Goal: Task Accomplishment & Management: Complete application form

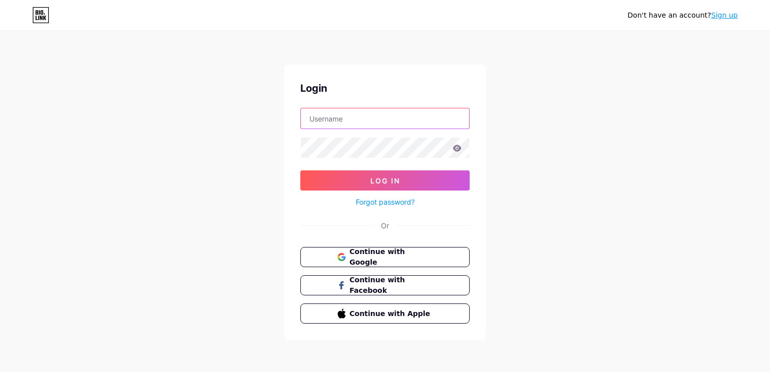
click at [359, 126] on input "text" at bounding box center [385, 118] width 168 height 20
type input "[EMAIL_ADDRESS][PERSON_NAME][PERSON_NAME][DOMAIN_NAME]"
click at [395, 260] on span "Continue with Google" at bounding box center [391, 257] width 84 height 22
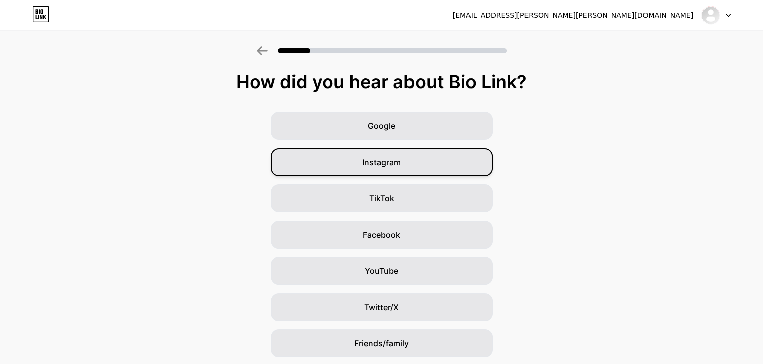
click at [378, 158] on span "Instagram" at bounding box center [381, 162] width 39 height 12
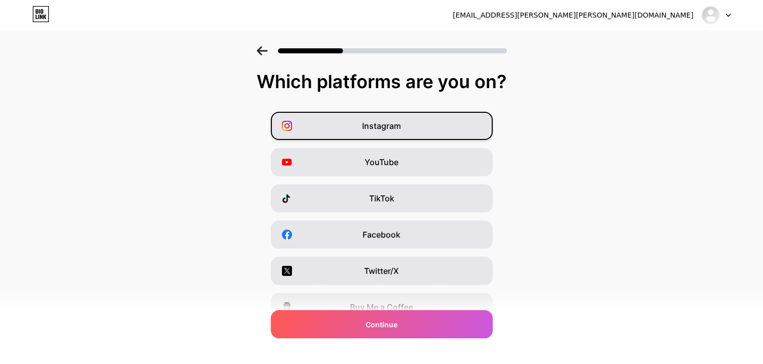
click at [411, 136] on div "Instagram" at bounding box center [382, 126] width 222 height 28
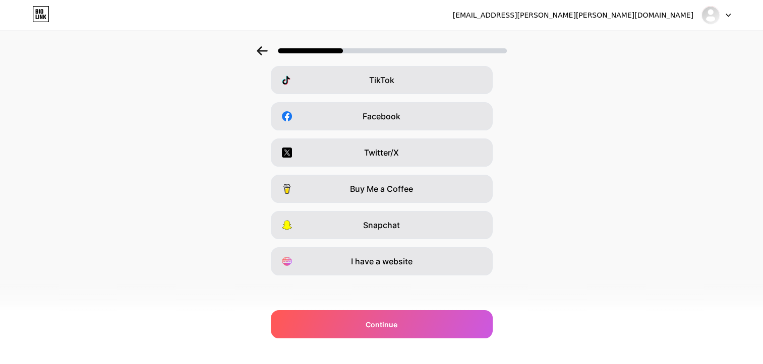
scroll to position [120, 0]
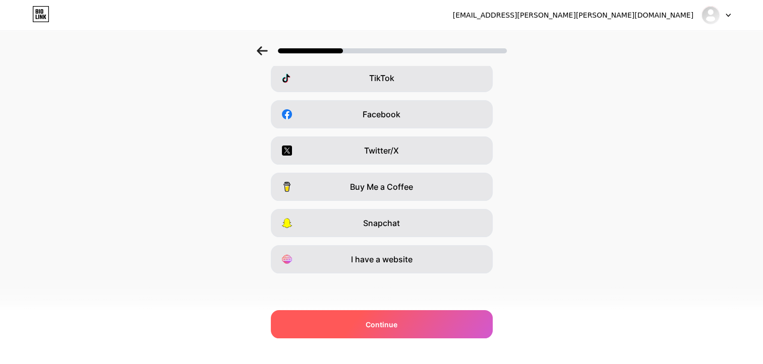
click at [393, 316] on div "Continue" at bounding box center [382, 324] width 222 height 28
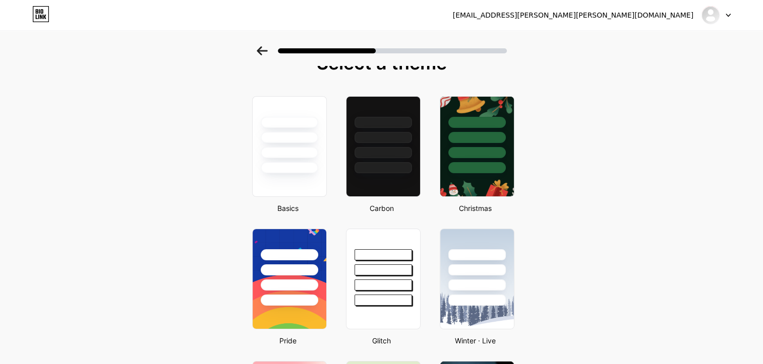
scroll to position [0, 0]
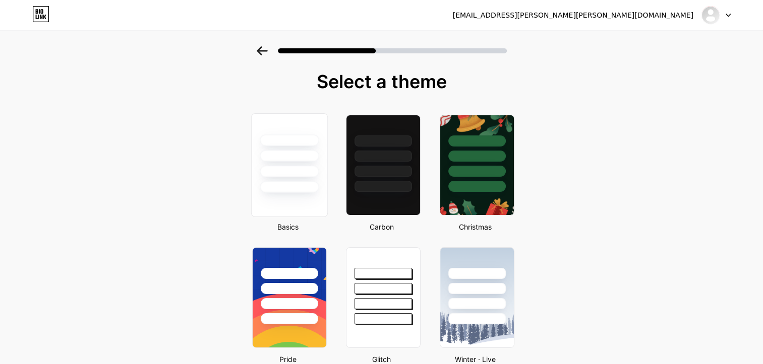
click at [308, 168] on div at bounding box center [289, 172] width 59 height 12
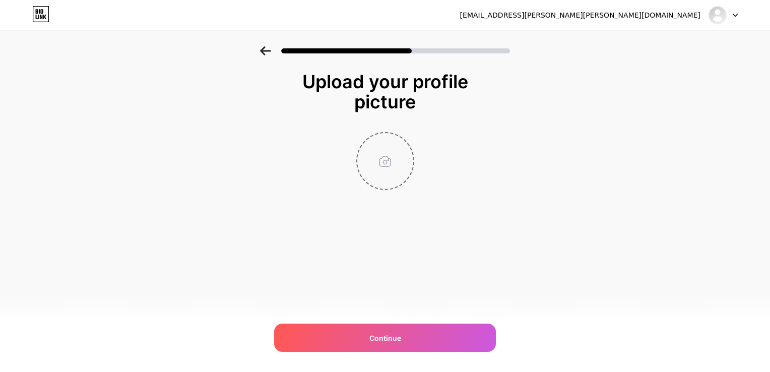
click at [396, 164] on input "file" at bounding box center [385, 161] width 56 height 56
type input "C:\fakepath\Captura de tela 2025-02-27 165447.png"
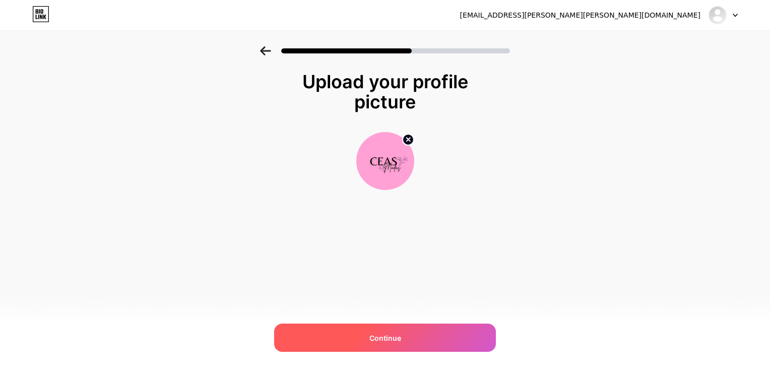
click at [458, 333] on div "Continue" at bounding box center [385, 338] width 222 height 28
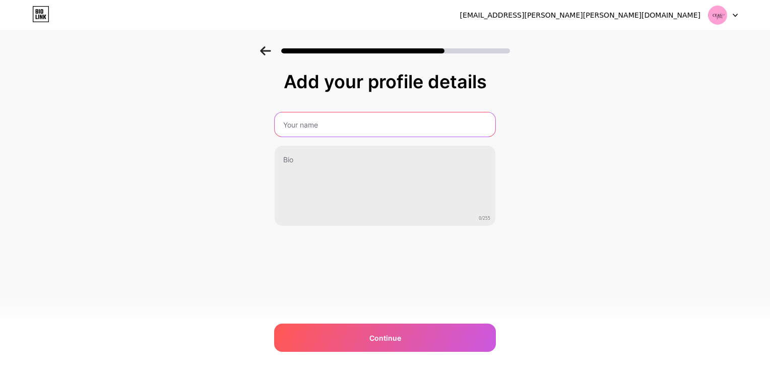
click at [351, 132] on input "text" at bounding box center [385, 124] width 221 height 24
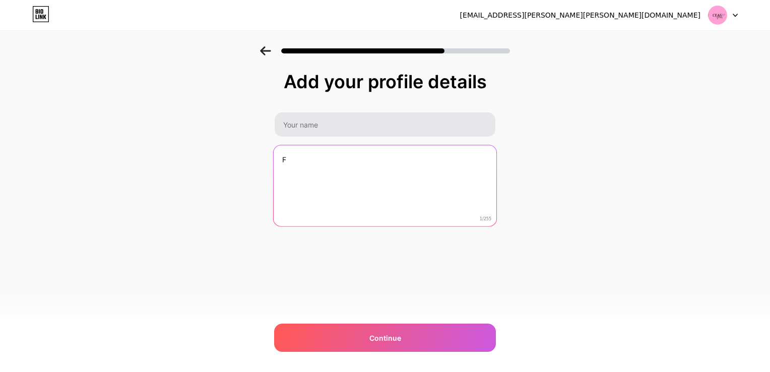
type textarea "F"
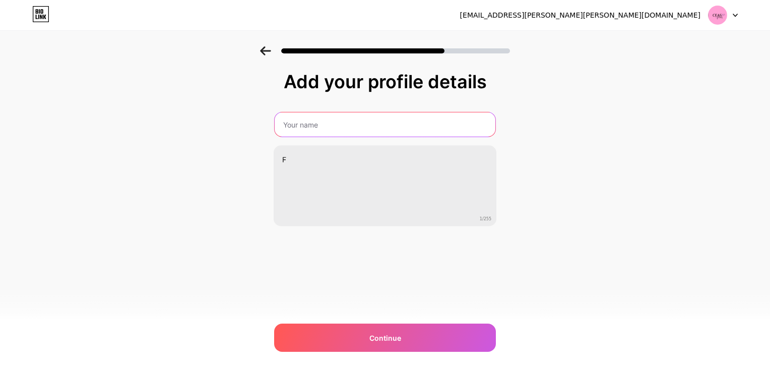
click at [340, 126] on input "text" at bounding box center [385, 124] width 221 height 24
type input "C"
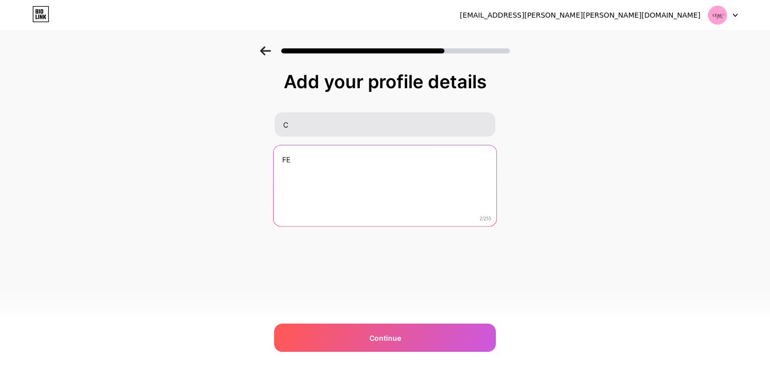
type textarea "FE"
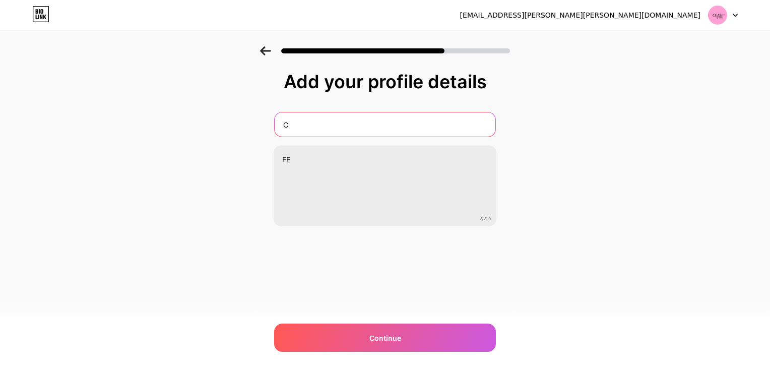
click at [339, 126] on input "C" at bounding box center [385, 124] width 221 height 24
type input "c"
type input "Ceas Modas"
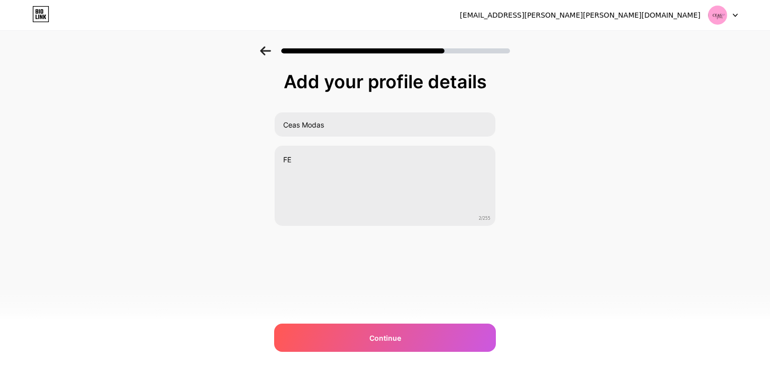
click at [336, 143] on div "Ceas Modas FE 2/255" at bounding box center [385, 169] width 222 height 114
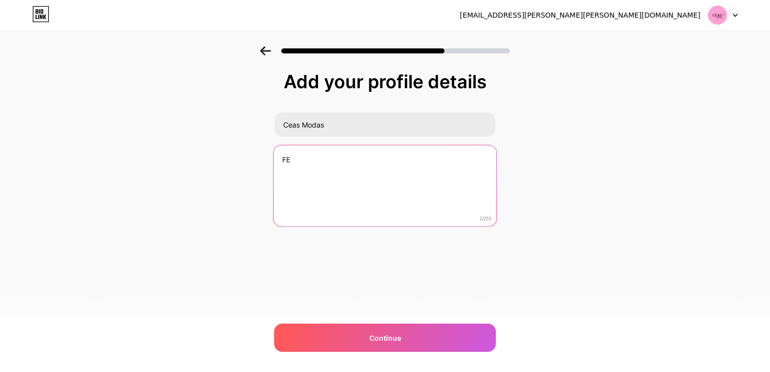
click at [329, 158] on textarea "FE" at bounding box center [385, 186] width 223 height 82
type textarea "F"
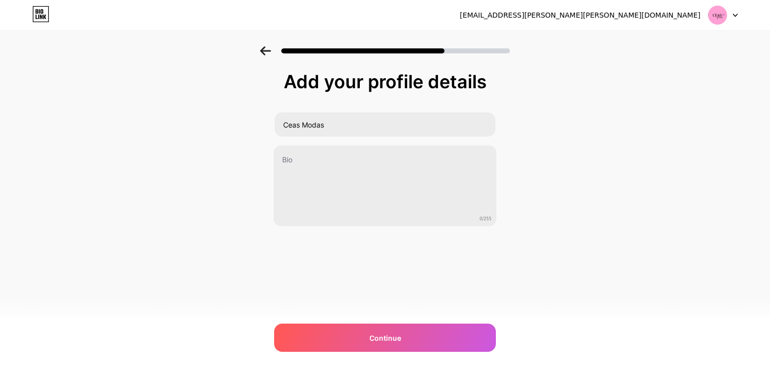
click at [576, 165] on div "Add your profile details Ceas Modas 0/255 Continue Error" at bounding box center [385, 161] width 770 height 230
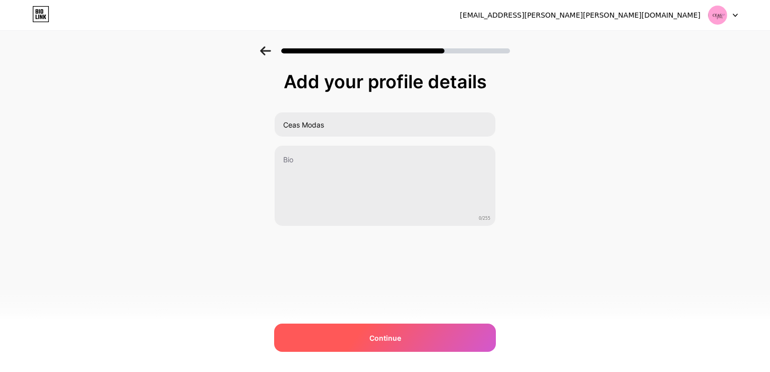
click at [462, 334] on div "Continue" at bounding box center [385, 338] width 222 height 28
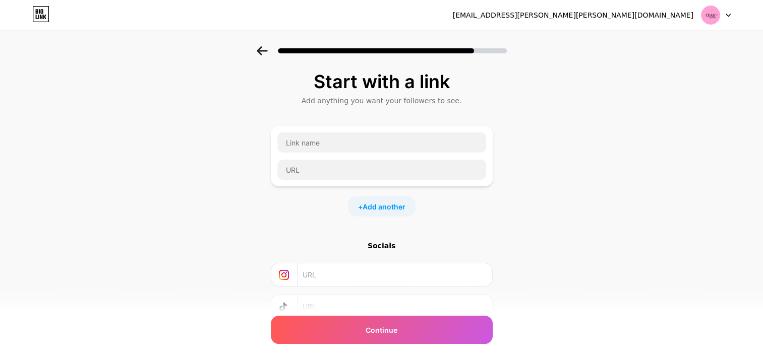
click at [298, 130] on div at bounding box center [382, 156] width 222 height 60
click at [305, 146] on input "text" at bounding box center [381, 143] width 209 height 20
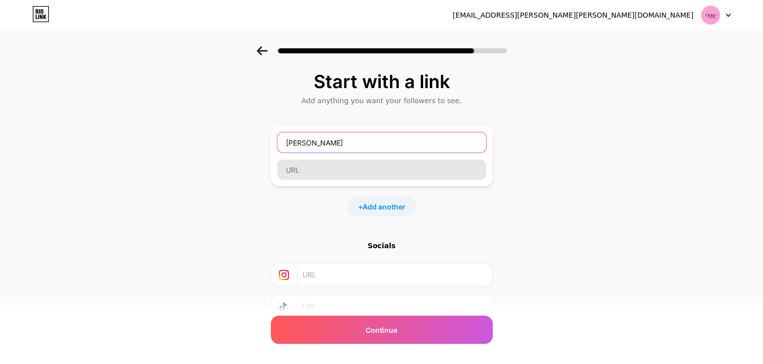
type input "Shein"
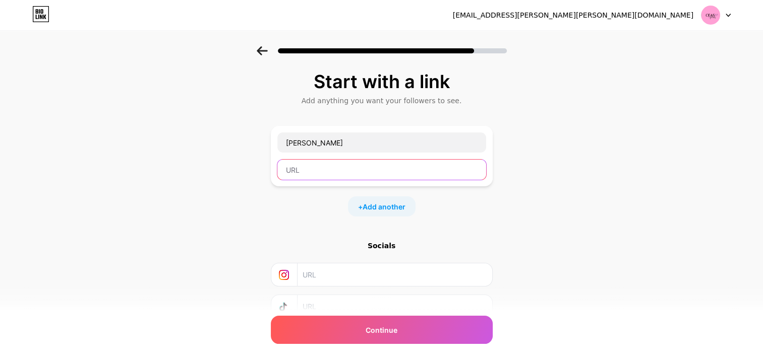
click at [359, 164] on input "text" at bounding box center [381, 170] width 209 height 20
paste input "https://br.shein.com/store/home?ici=PageGoodsDetail&main_cate_id=1933&main_good…"
type input "https://br.shein.com/store/home?ici=PageGoodsDetail&main_cate_id=1933&main_good…"
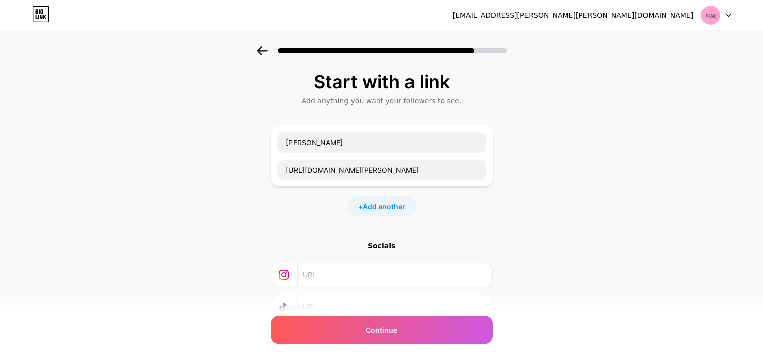
scroll to position [0, 0]
click at [390, 203] on span "Add another" at bounding box center [383, 207] width 43 height 11
click at [372, 215] on input "text" at bounding box center [381, 213] width 209 height 20
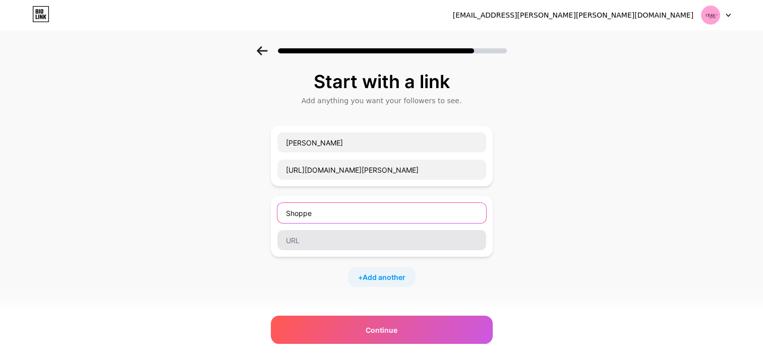
type input "Shoppe"
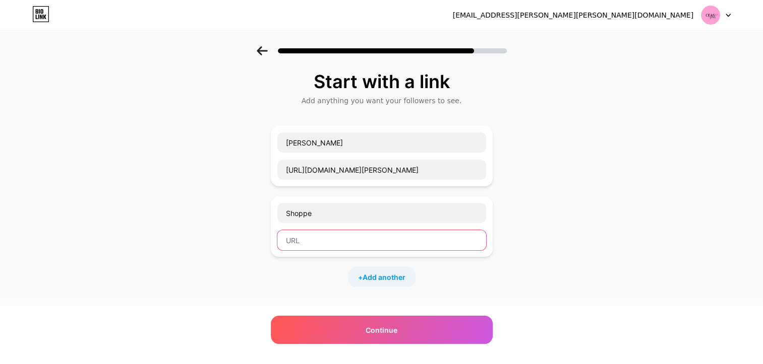
click at [367, 248] on input "text" at bounding box center [381, 240] width 209 height 20
paste input "https://shopee.com.br/ceasmodas?entryPoint=ShopBySearch&searchKeyword=ceas%20mo…"
type input "https://shopee.com.br/ceasmodas?entryPoint=ShopBySearch&searchKeyword=ceas%20mo…"
click at [390, 276] on span "Add another" at bounding box center [383, 277] width 43 height 11
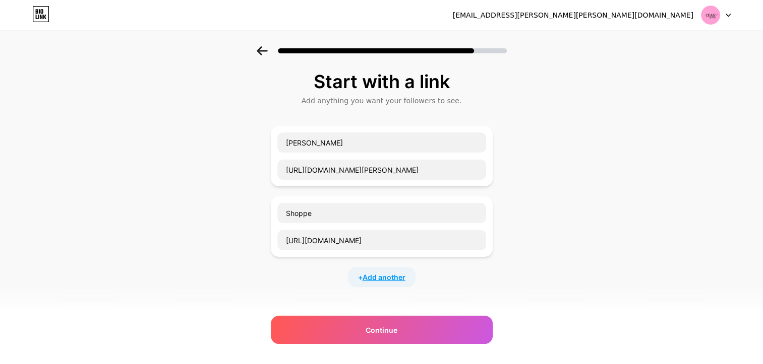
scroll to position [0, 0]
click at [375, 282] on input "text" at bounding box center [381, 284] width 209 height 20
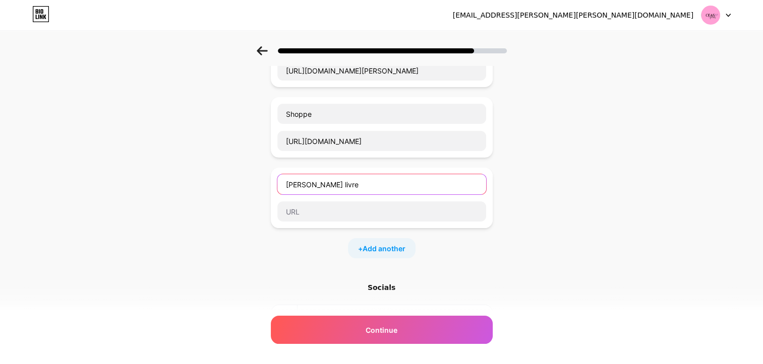
scroll to position [101, 0]
type input "mercado livre"
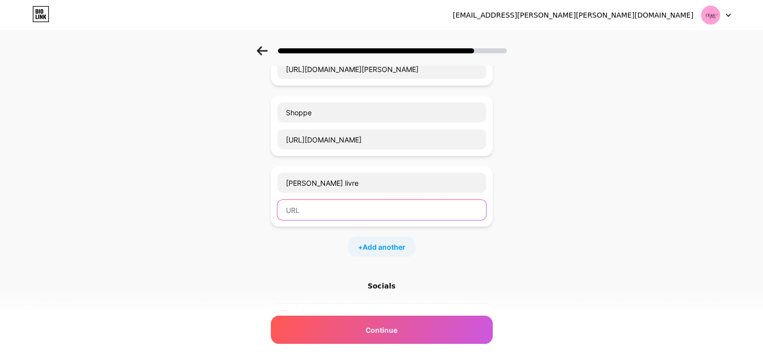
click at [319, 209] on input "text" at bounding box center [381, 210] width 209 height 20
paste input "https://www.mercadolivre.com.br/pagina/ceas_modas#from=share_eshop"
type input "https://www.mercadolivre.com.br/pagina/ceas_modas#from=share_eshop"
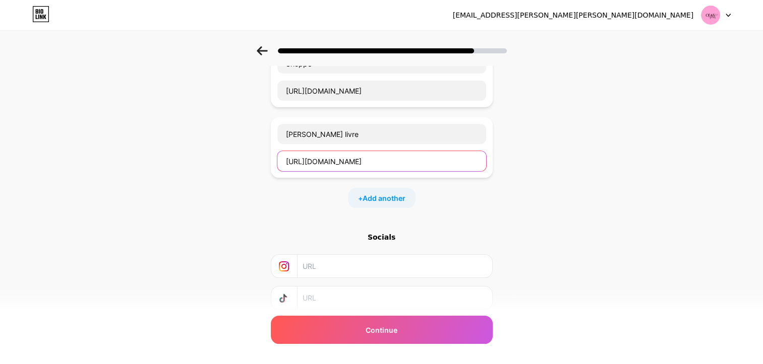
scroll to position [151, 0]
click at [405, 196] on span "Add another" at bounding box center [383, 197] width 43 height 11
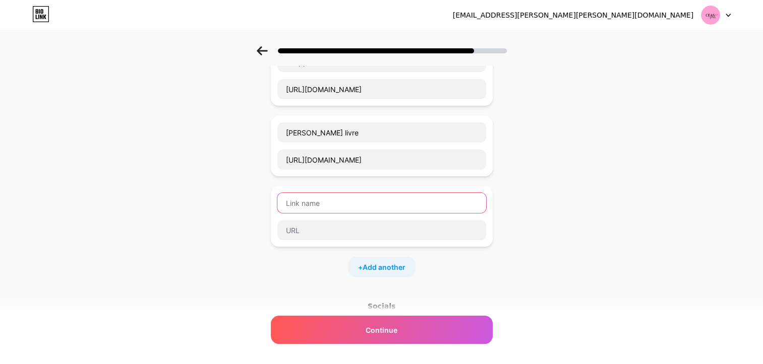
click at [376, 206] on input "text" at bounding box center [381, 203] width 209 height 20
type input "w"
type input "Whatsapp"
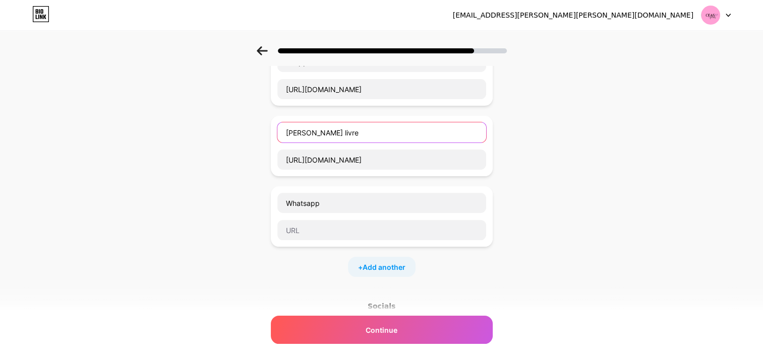
click at [295, 131] on input "mercado livre" at bounding box center [381, 132] width 209 height 20
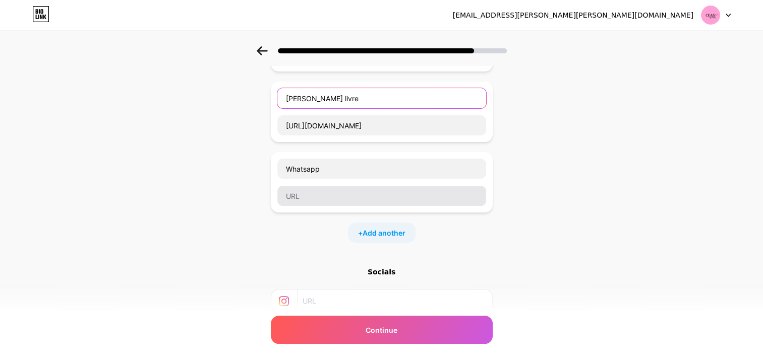
scroll to position [202, 0]
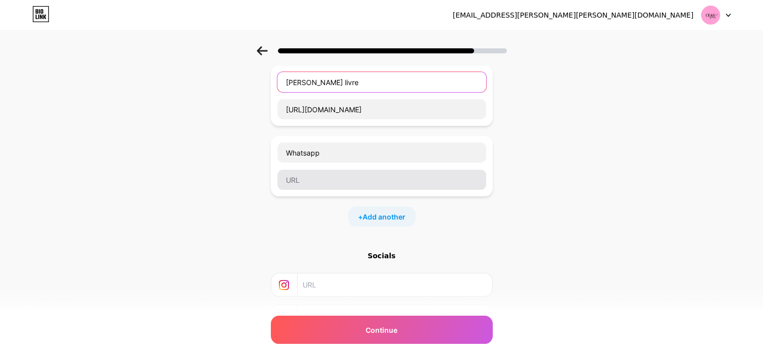
type input "Mercado livre"
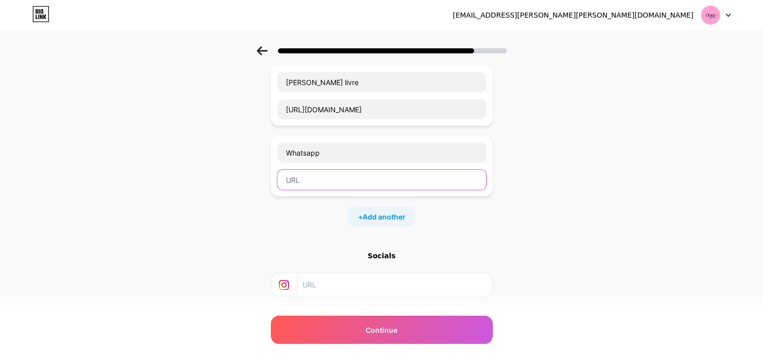
click at [378, 182] on input "text" at bounding box center [381, 180] width 209 height 20
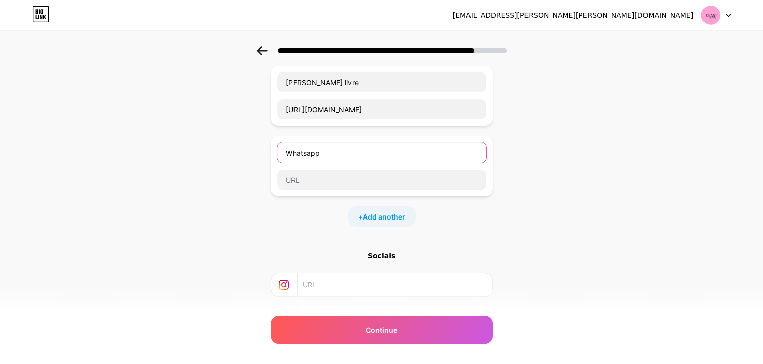
click at [341, 148] on input "Whatsapp" at bounding box center [381, 153] width 209 height 20
type input "W"
click at [425, 43] on div at bounding box center [381, 47] width 763 height 35
